Goal: Find specific page/section: Find specific page/section

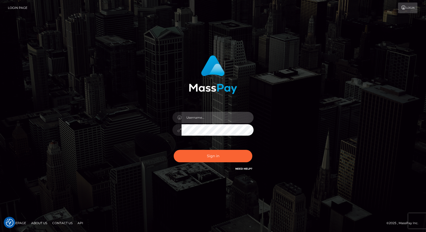
drag, startPoint x: 194, startPoint y: 116, endPoint x: 210, endPoint y: 123, distance: 17.4
click at [194, 116] on input "text" at bounding box center [218, 117] width 72 height 11
type input "Mirasol.spree"
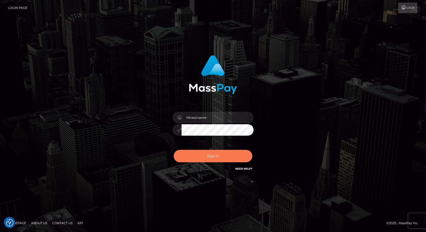
click at [215, 159] on button "Sign in" at bounding box center [213, 156] width 79 height 12
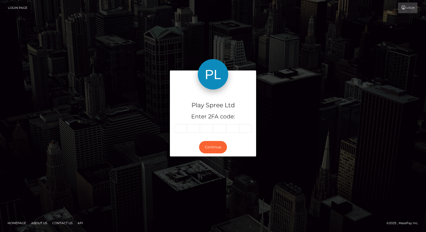
click at [181, 128] on input "text" at bounding box center [180, 128] width 13 height 9
type input "1"
type input "0"
type input "4"
type input "2"
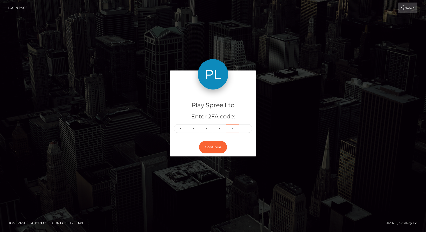
type input "9"
type input "0"
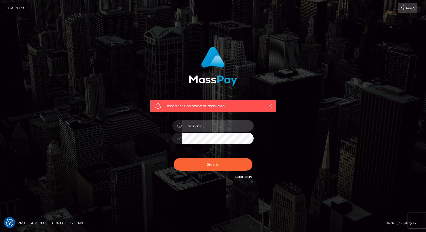
click at [208, 127] on input "text" at bounding box center [218, 125] width 72 height 11
type input "Mirasol.spree"
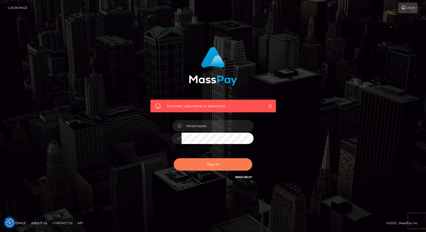
click at [195, 164] on button "Sign in" at bounding box center [213, 164] width 79 height 12
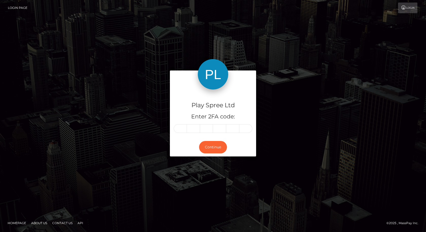
click at [177, 128] on input "text" at bounding box center [180, 128] width 13 height 9
type input "3"
type input "9"
type input "0"
type input "1"
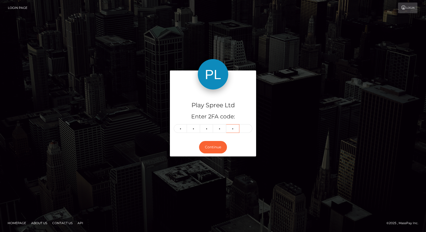
type input "3"
type input "4"
click at [217, 150] on button "Continue" at bounding box center [213, 147] width 28 height 12
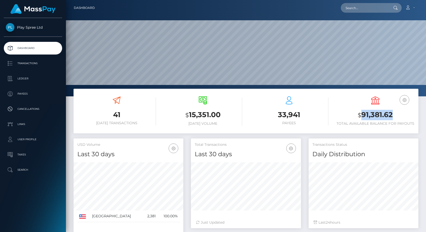
scroll to position [90, 110]
drag, startPoint x: 363, startPoint y: 114, endPoint x: 395, endPoint y: 114, distance: 32.7
click at [395, 114] on h3 "$ 91,381.62" at bounding box center [375, 115] width 79 height 10
copy h3 "91,381.62"
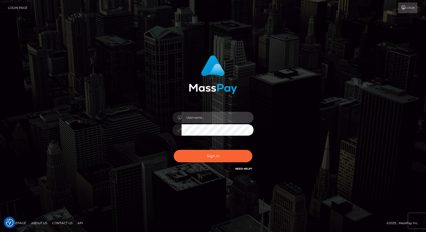
click at [200, 119] on input "text" at bounding box center [218, 117] width 72 height 11
type input "Mirasol.spree"
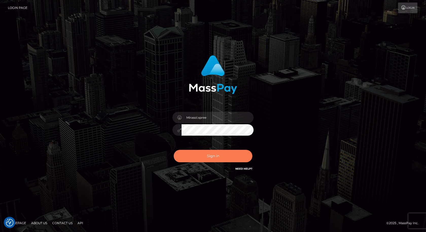
click at [209, 157] on button "Sign in" at bounding box center [213, 156] width 79 height 12
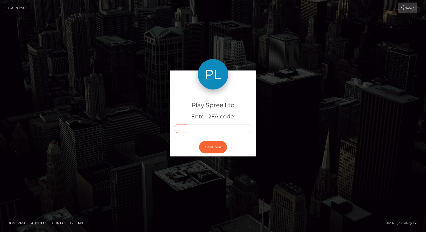
click at [181, 131] on input "text" at bounding box center [180, 128] width 13 height 9
type input "2"
type input "7"
type input "9"
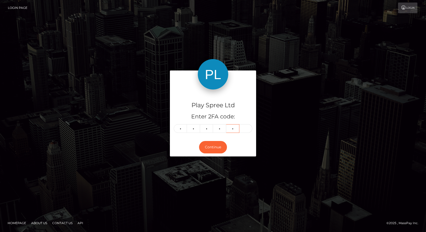
type input "1"
type input "0"
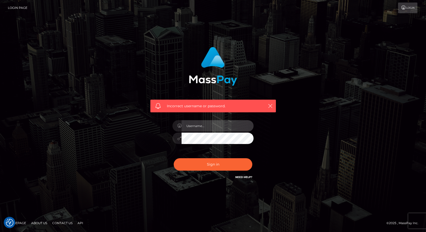
click at [204, 128] on input "text" at bounding box center [218, 125] width 72 height 11
type input "Mirasol.spree"
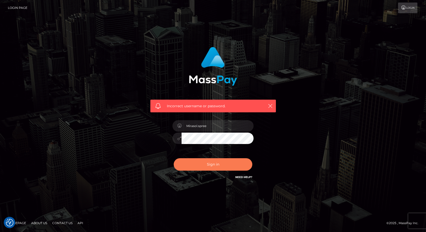
click at [202, 163] on button "Sign in" at bounding box center [213, 164] width 79 height 12
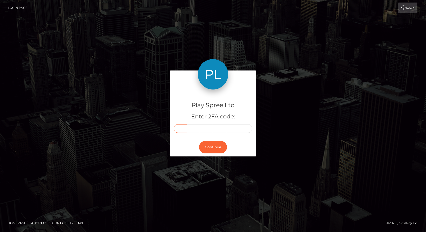
click at [186, 132] on input "text" at bounding box center [180, 128] width 13 height 9
type input "2"
type input "7"
type input "9"
type input "2"
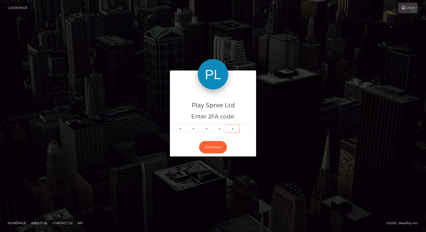
type input "1"
type input "0"
click at [207, 142] on button "Continue" at bounding box center [213, 147] width 28 height 12
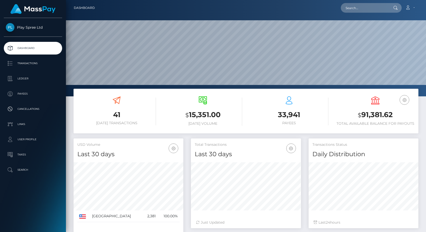
scroll to position [90, 110]
click at [370, 6] on input "text" at bounding box center [365, 8] width 48 height 10
paste input "961889"
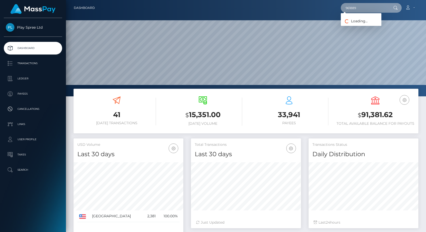
type input "961889"
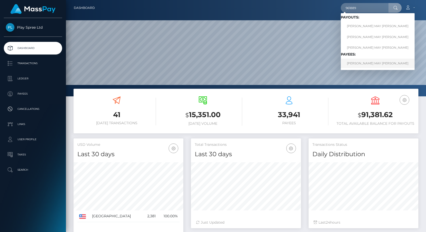
click at [356, 64] on link "[PERSON_NAME] MAY [PERSON_NAME]" at bounding box center [378, 63] width 74 height 9
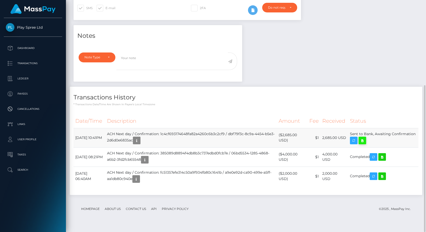
scroll to position [61, 110]
click at [365, 144] on icon at bounding box center [362, 140] width 6 height 6
click at [140, 144] on icon "button" at bounding box center [137, 140] width 6 height 6
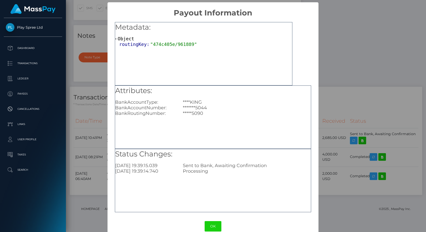
click at [326, 61] on div "× Payout Information Metadata: Object routingKey: "474c405e/961889" Attributes:…" at bounding box center [213, 116] width 426 height 232
